Goal: Information Seeking & Learning: Compare options

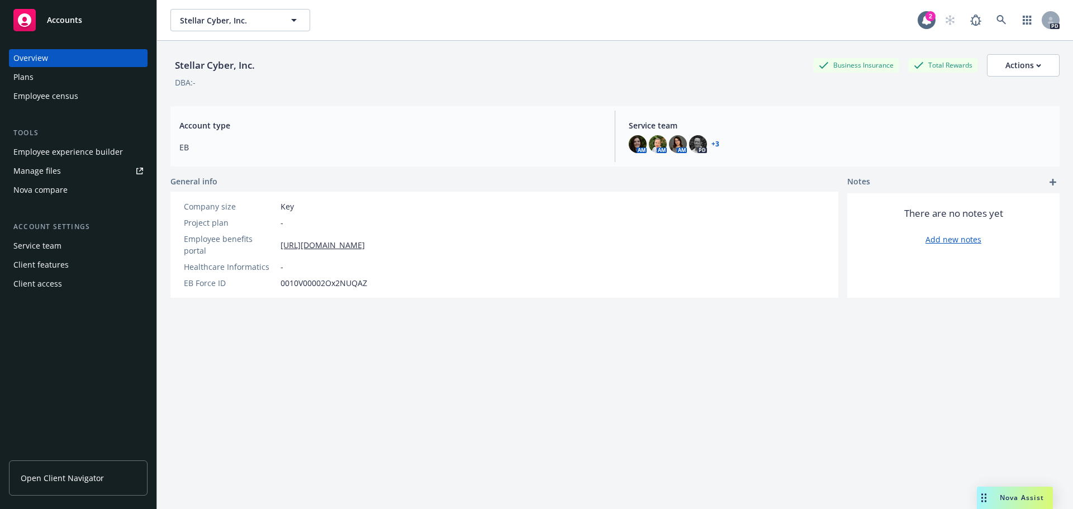
click at [94, 306] on span "Open Client Navigator" at bounding box center [62, 478] width 83 height 12
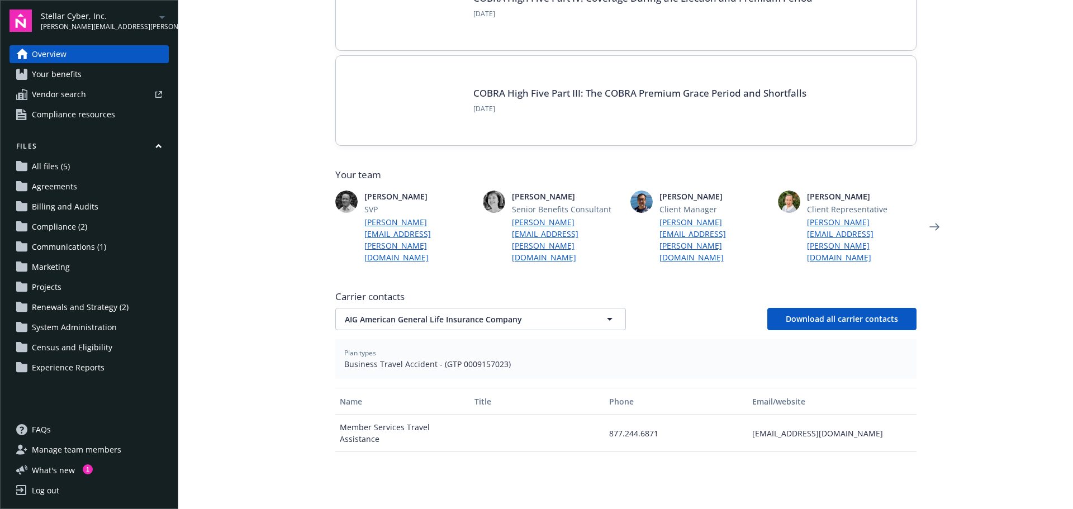
scroll to position [280, 0]
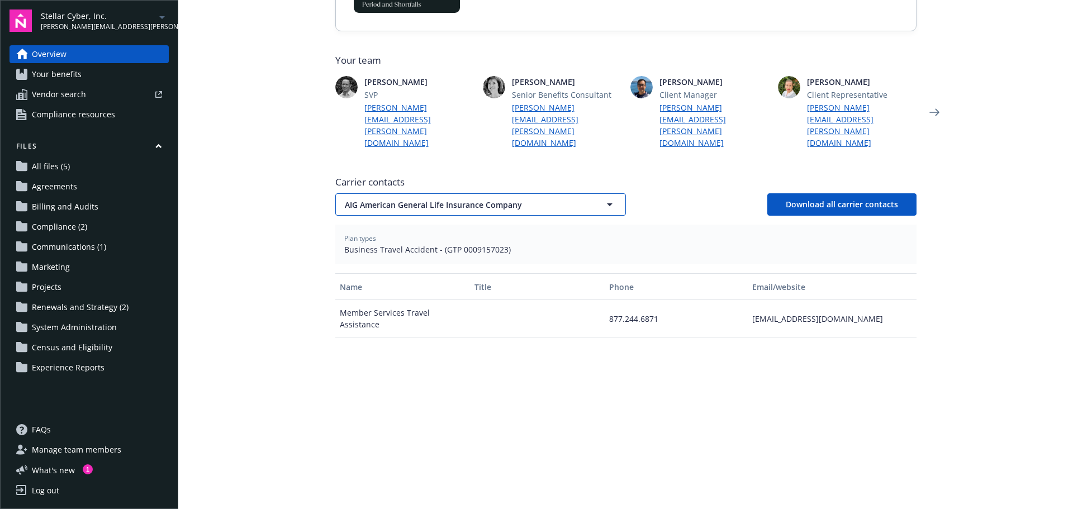
click at [549, 193] on button "AIG American General Life Insurance Company" at bounding box center [480, 204] width 291 height 22
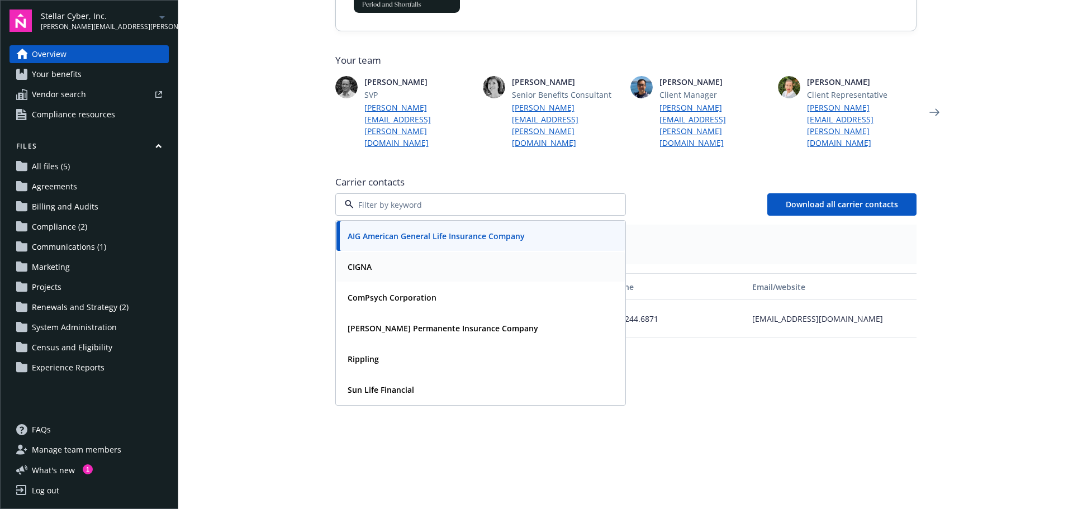
click at [497, 259] on div "CIGNA" at bounding box center [480, 267] width 275 height 16
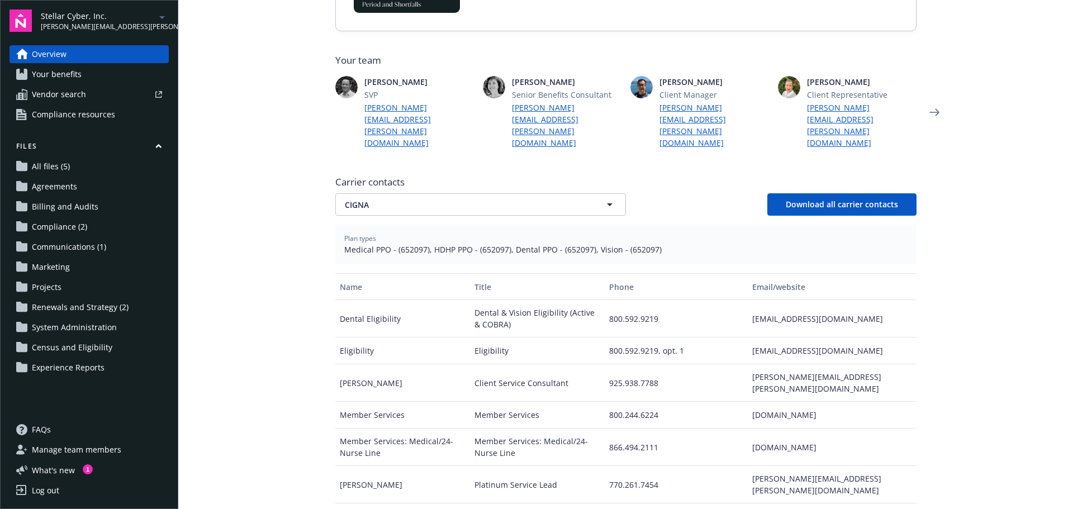
click at [79, 75] on span "Your benefits" at bounding box center [57, 74] width 50 height 18
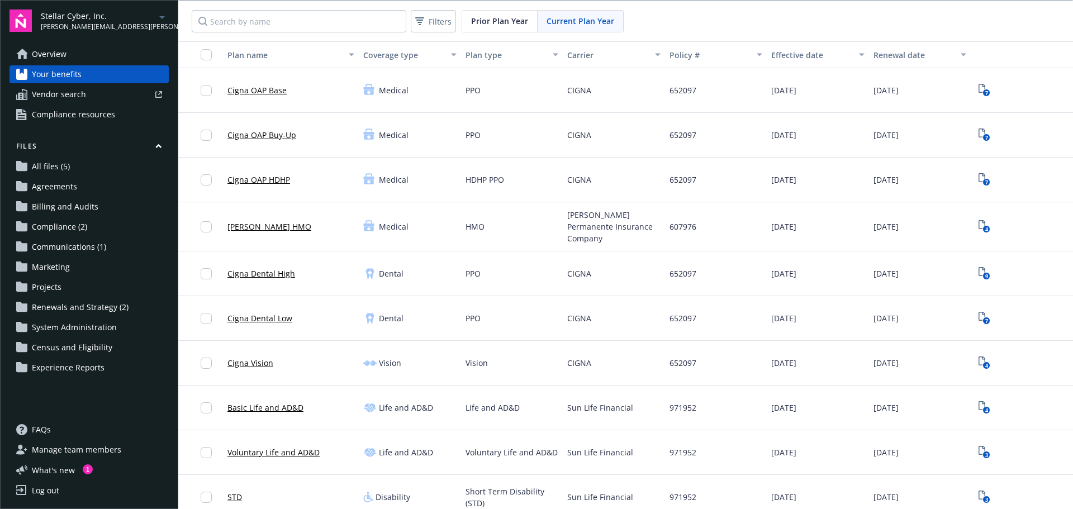
click at [73, 96] on span "Vendor search" at bounding box center [59, 95] width 54 height 18
click at [95, 120] on span "Compliance resources" at bounding box center [73, 115] width 83 height 18
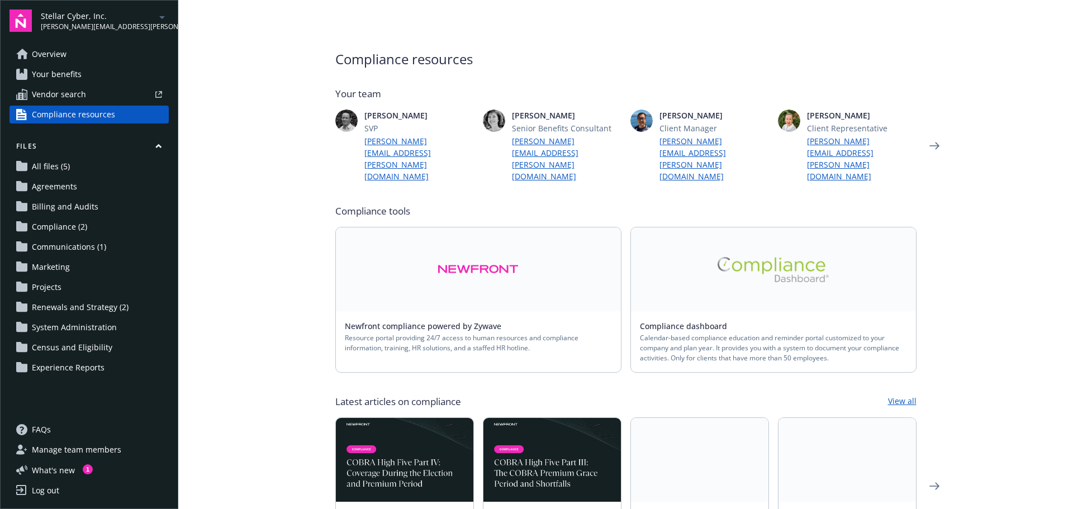
scroll to position [56, 0]
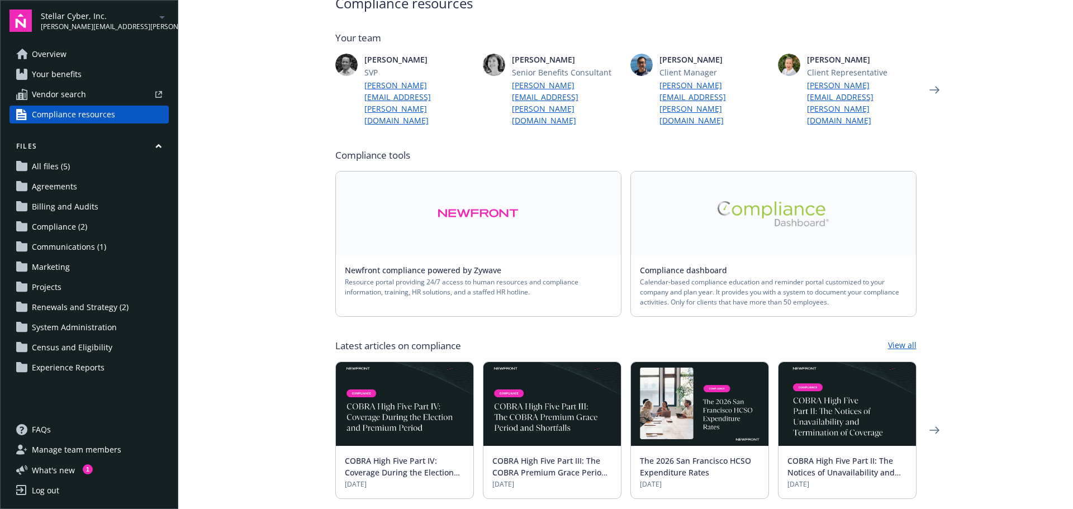
click at [805, 264] on div "Compliance dashboard" at bounding box center [773, 270] width 267 height 12
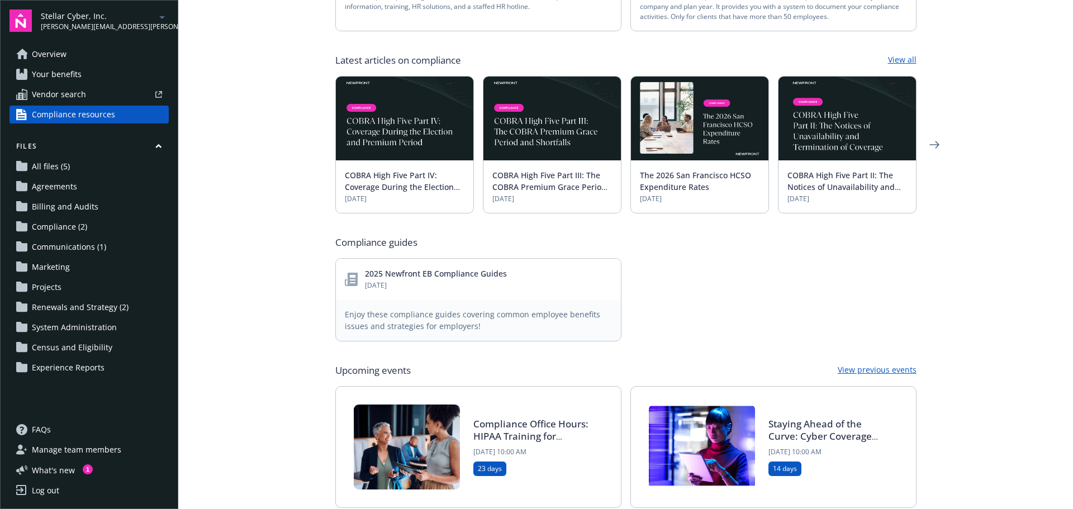
scroll to position [332, 0]
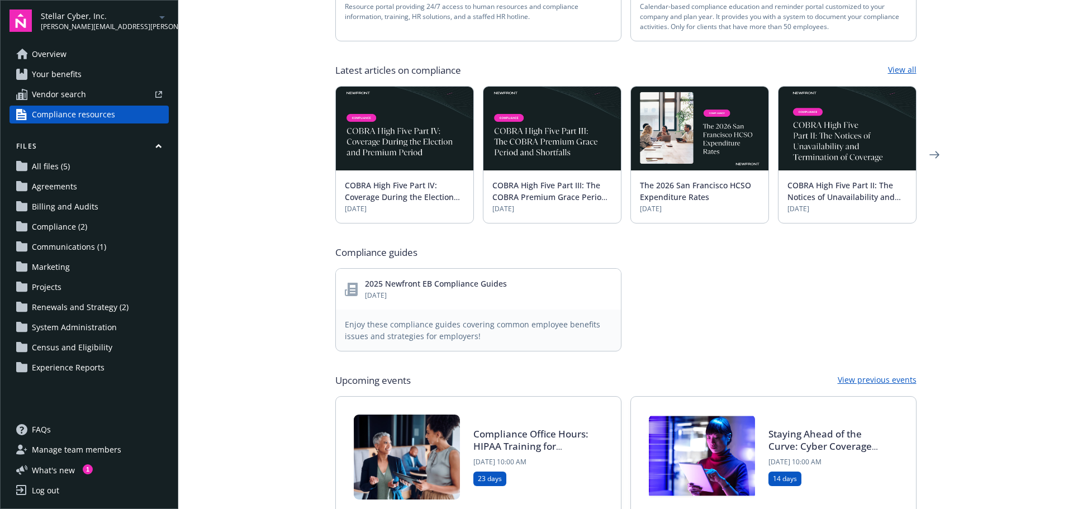
click at [121, 165] on link "All files (5)" at bounding box center [89, 167] width 159 height 18
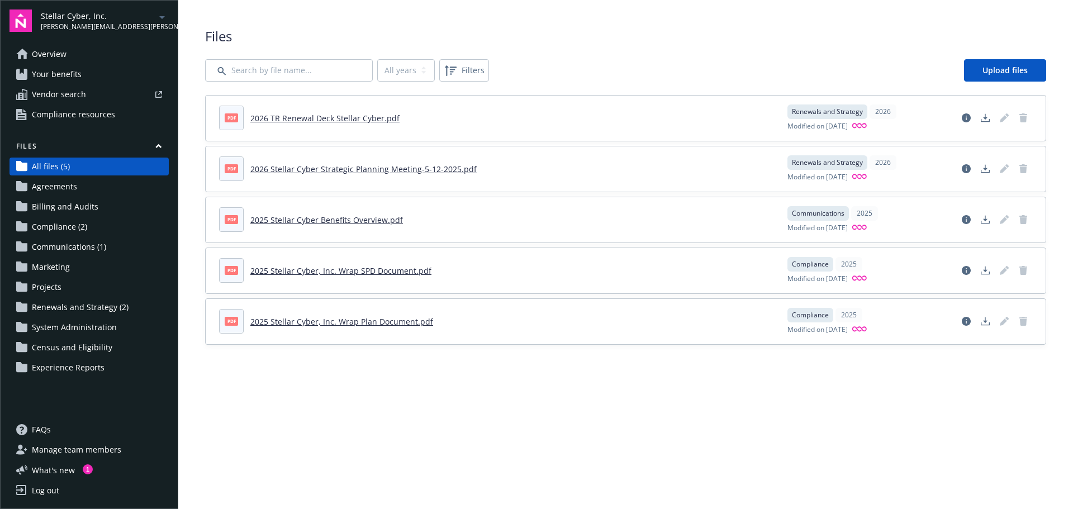
click at [81, 248] on span "Communications (1)" at bounding box center [69, 247] width 74 height 18
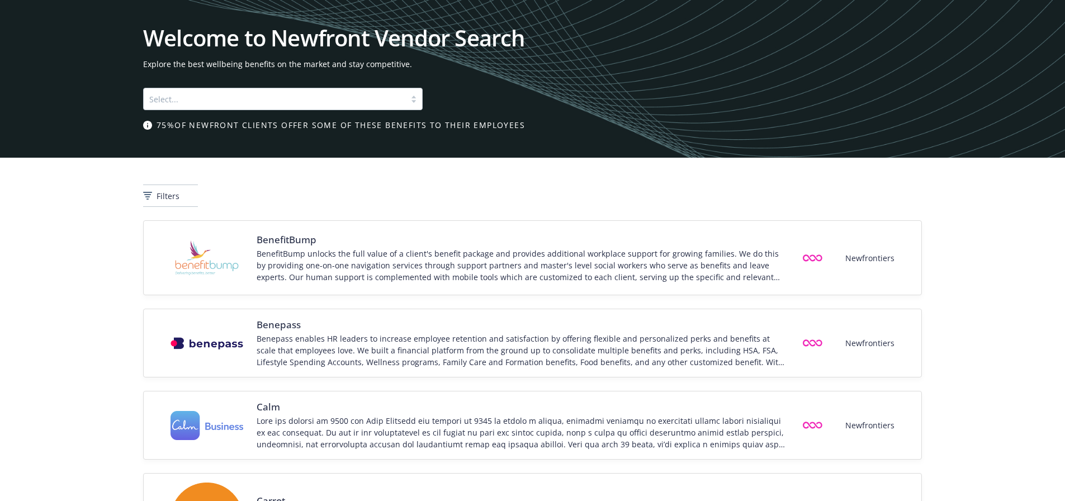
click at [223, 111] on div "Welcome to Newfront Vendor Search Explore the best wellbeing benefits on the ma…" at bounding box center [532, 79] width 779 height 104
click at [225, 103] on div at bounding box center [274, 98] width 250 height 13
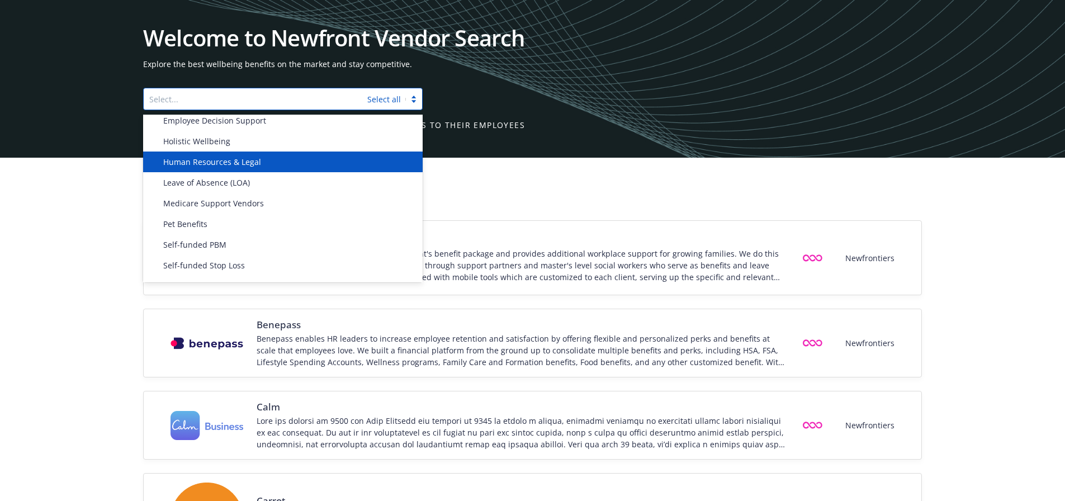
scroll to position [519, 0]
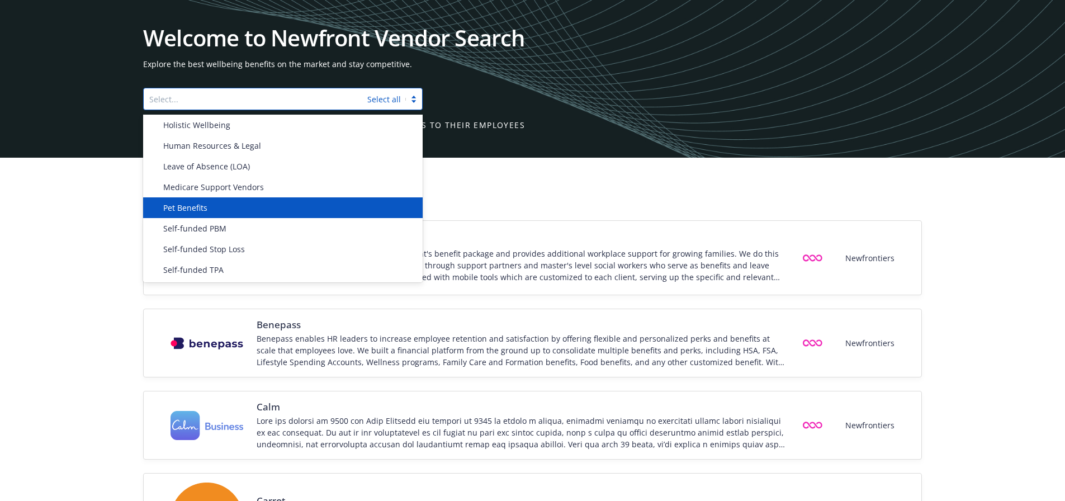
click at [230, 209] on div "Pet Benefits" at bounding box center [287, 208] width 257 height 12
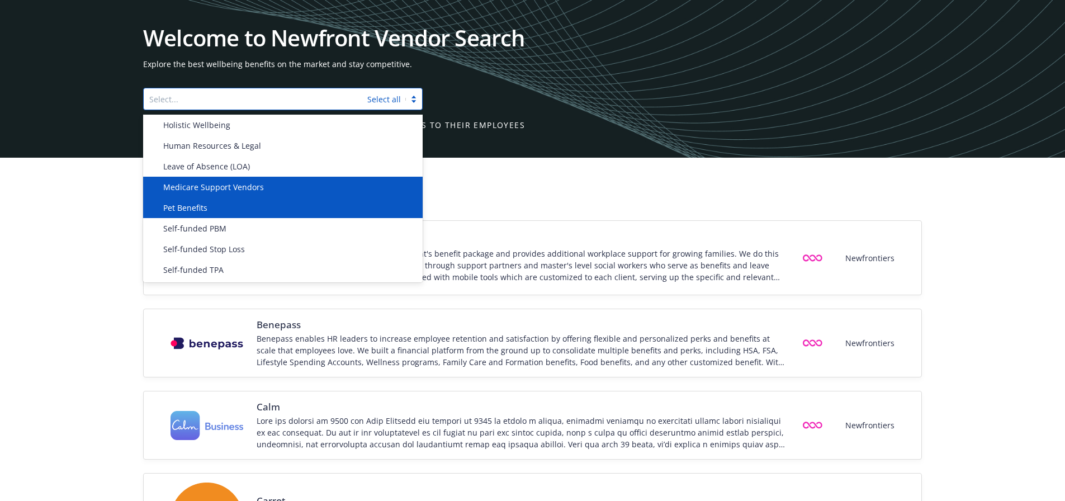
scroll to position [499, 0]
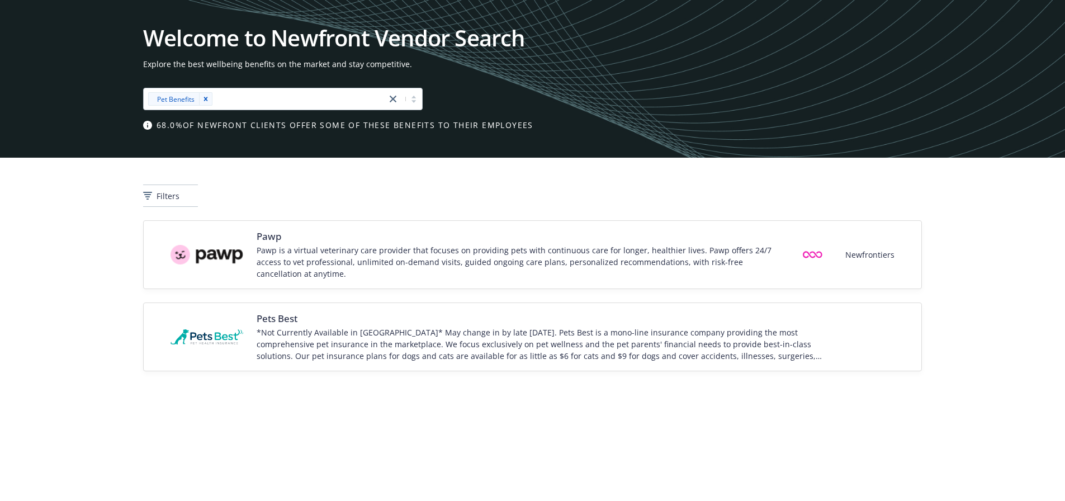
click at [642, 187] on div "Filters" at bounding box center [532, 195] width 779 height 22
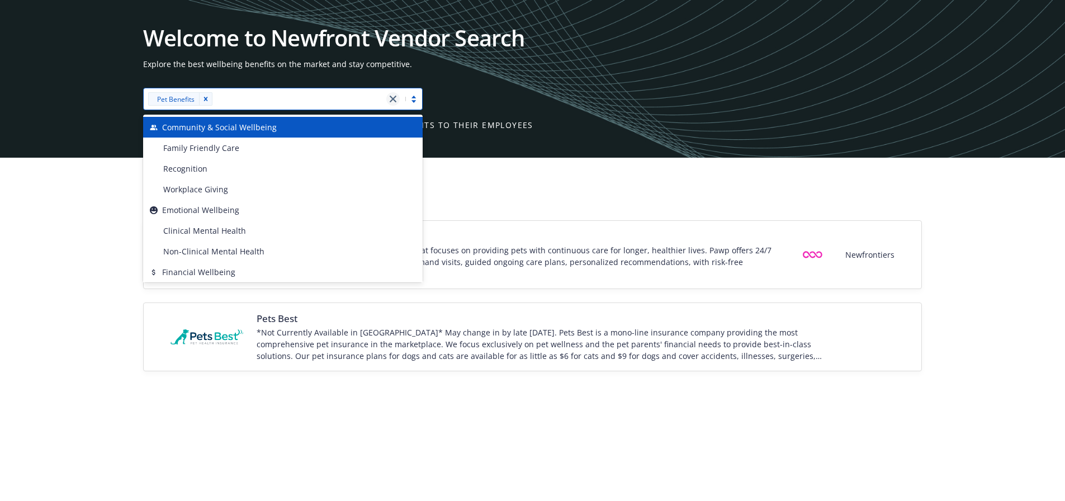
click at [391, 99] on icon "close" at bounding box center [393, 99] width 7 height 7
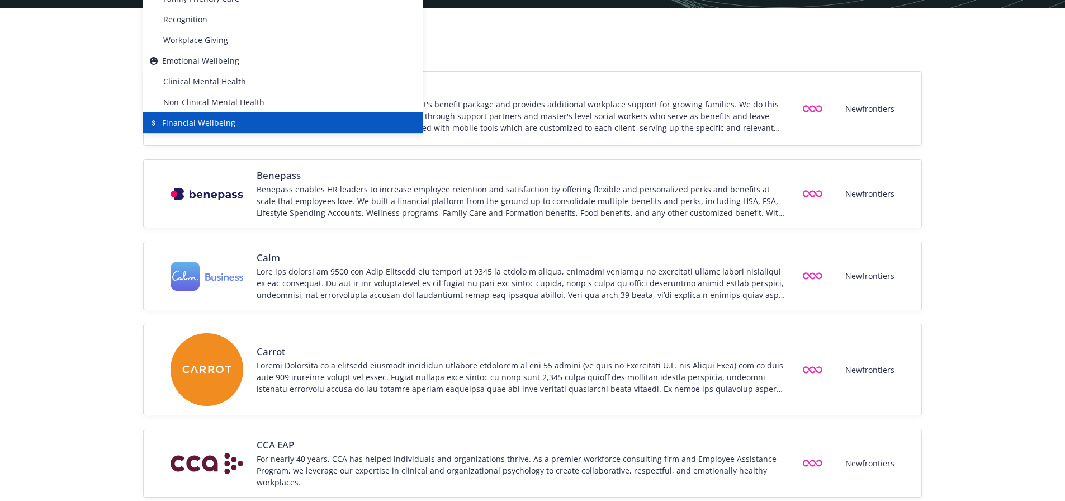
scroll to position [112, 0]
